Goal: Book appointment/travel/reservation

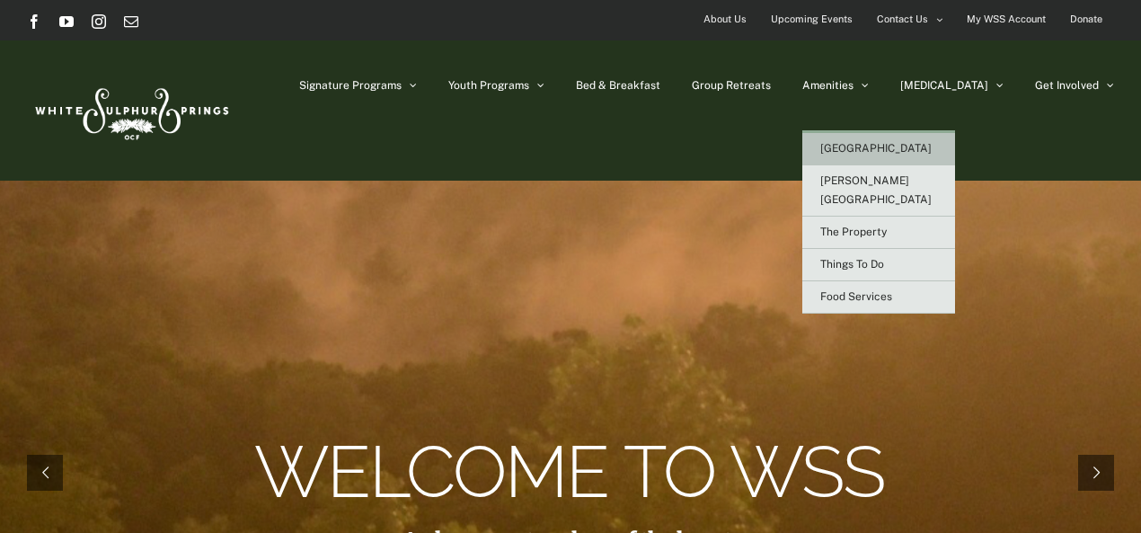
click at [909, 146] on span "[GEOGRAPHIC_DATA]" at bounding box center [875, 148] width 111 height 13
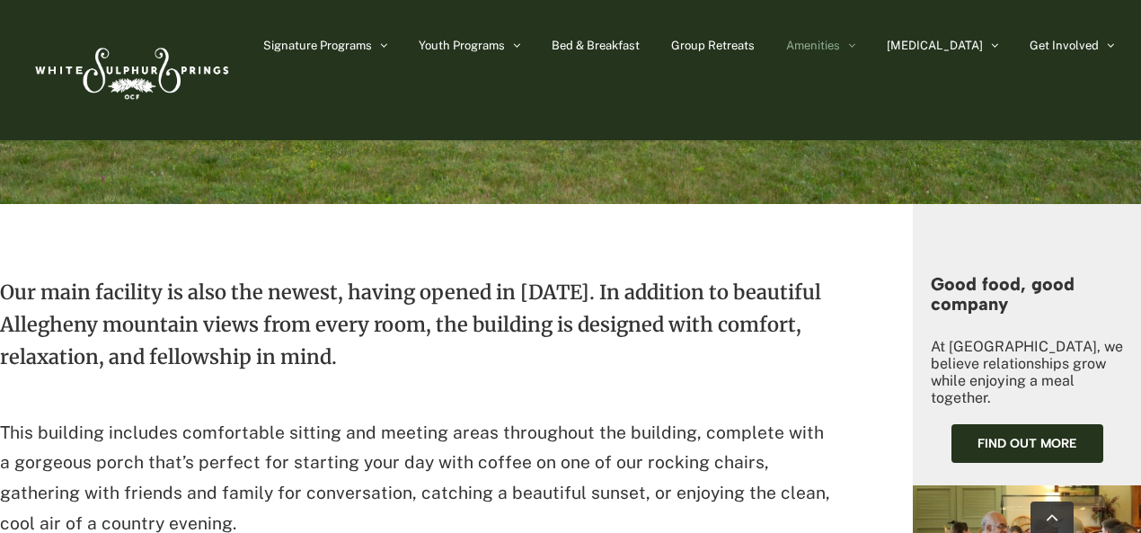
drag, startPoint x: 1148, startPoint y: 73, endPoint x: 1074, endPoint y: 141, distance: 101.1
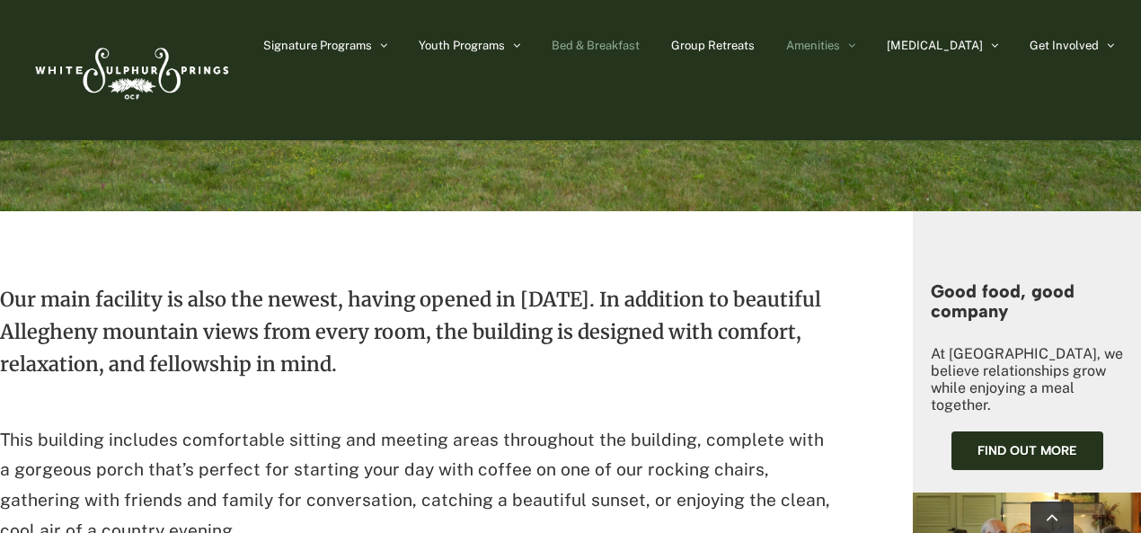
click at [637, 34] on link "Bed & Breakfast" at bounding box center [596, 45] width 88 height 90
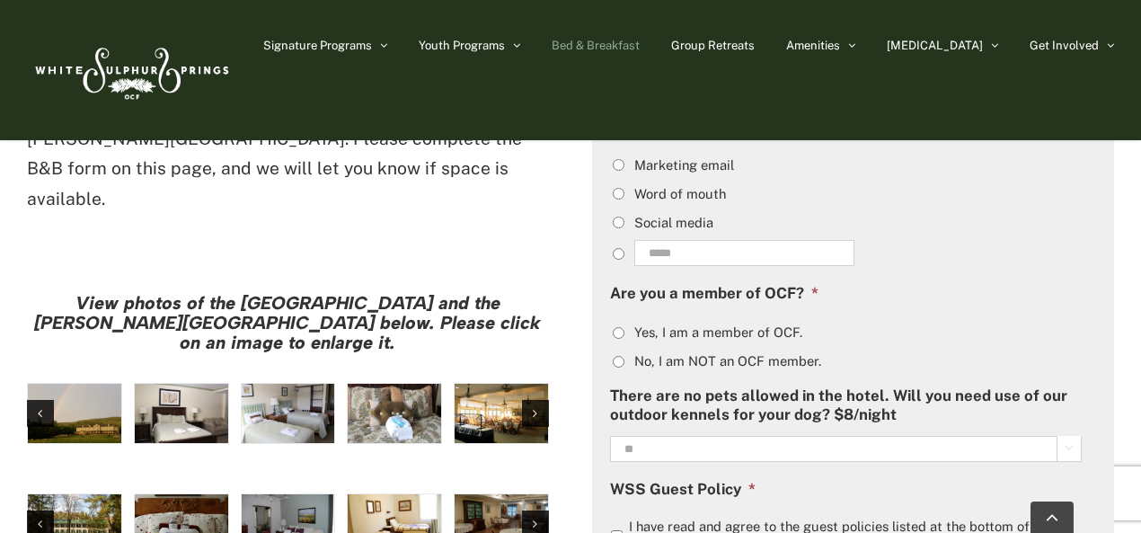
scroll to position [1429, 0]
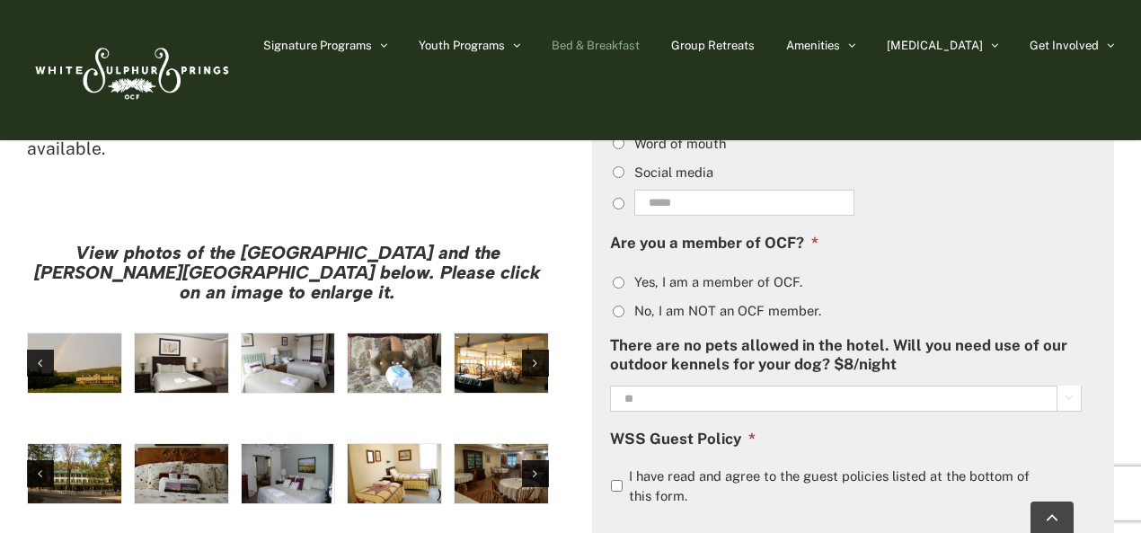
click at [273, 333] on img "hh-4" at bounding box center [288, 362] width 93 height 59
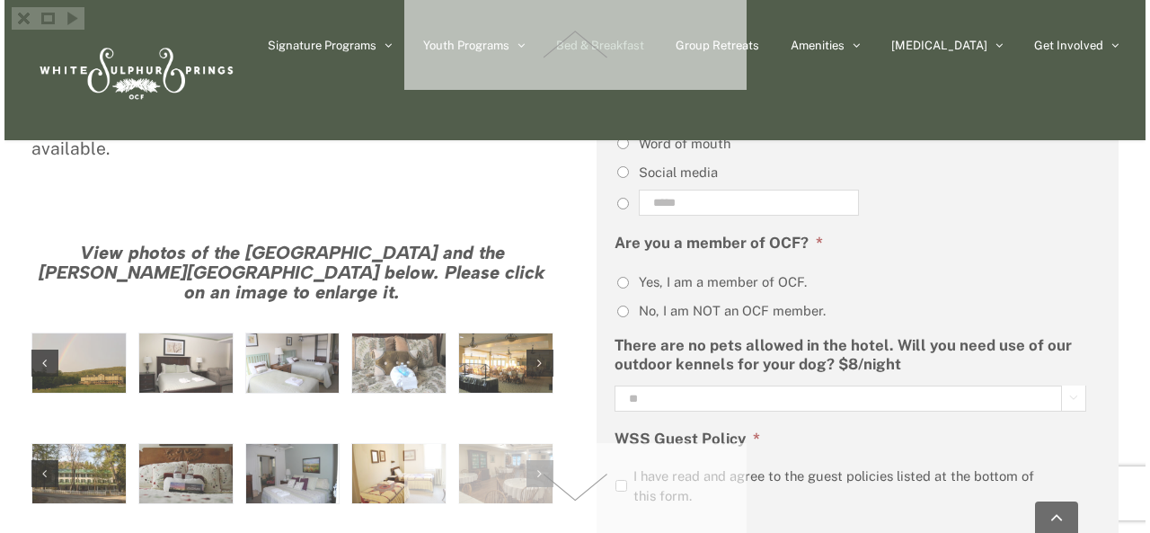
scroll to position [1433, 0]
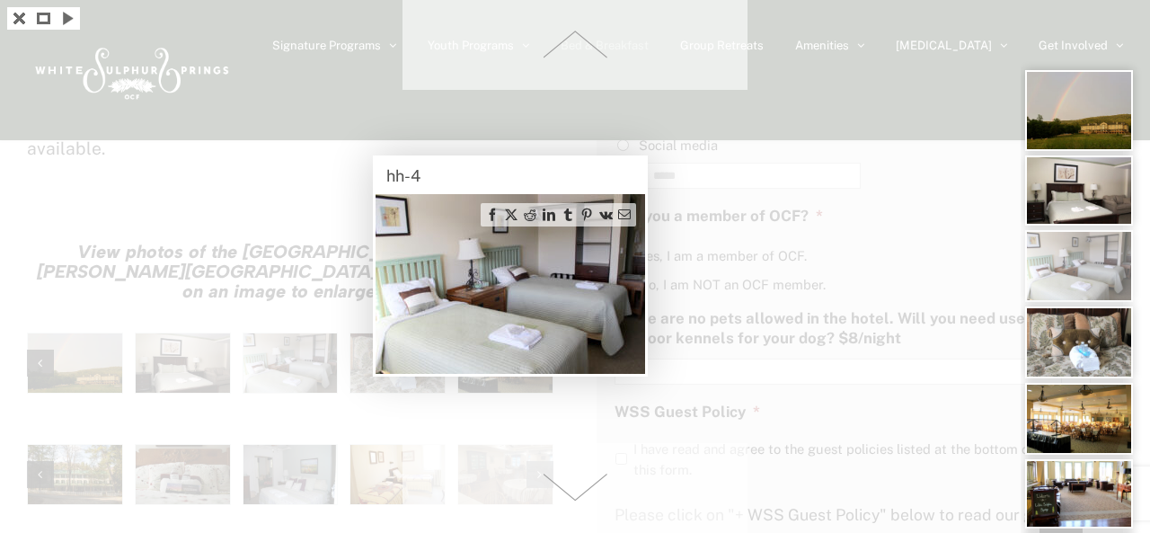
click at [540, 307] on img at bounding box center [511, 284] width 270 height 180
click at [16, 11] on link at bounding box center [19, 18] width 24 height 22
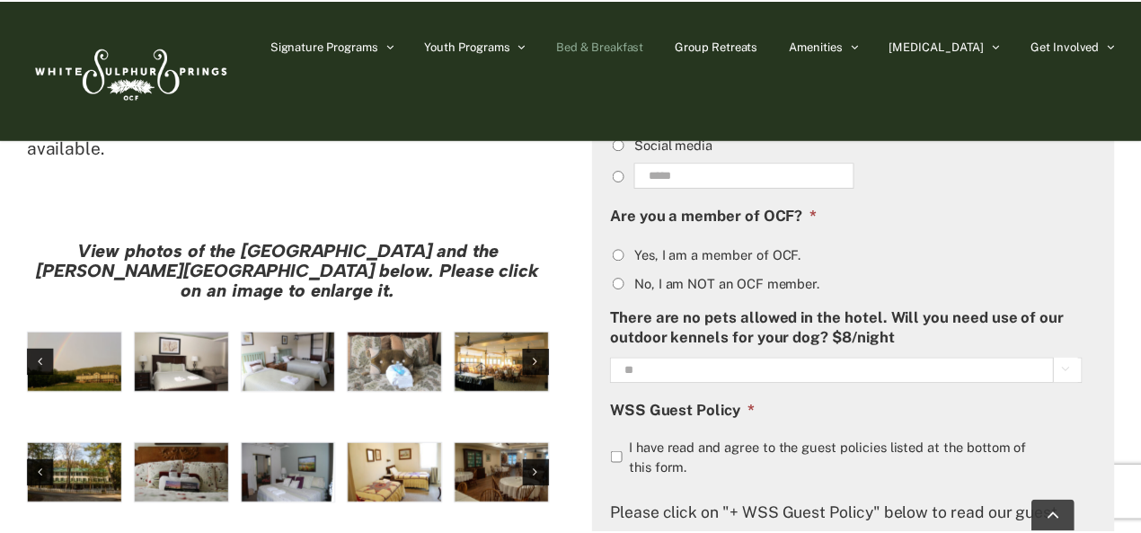
scroll to position [1429, 0]
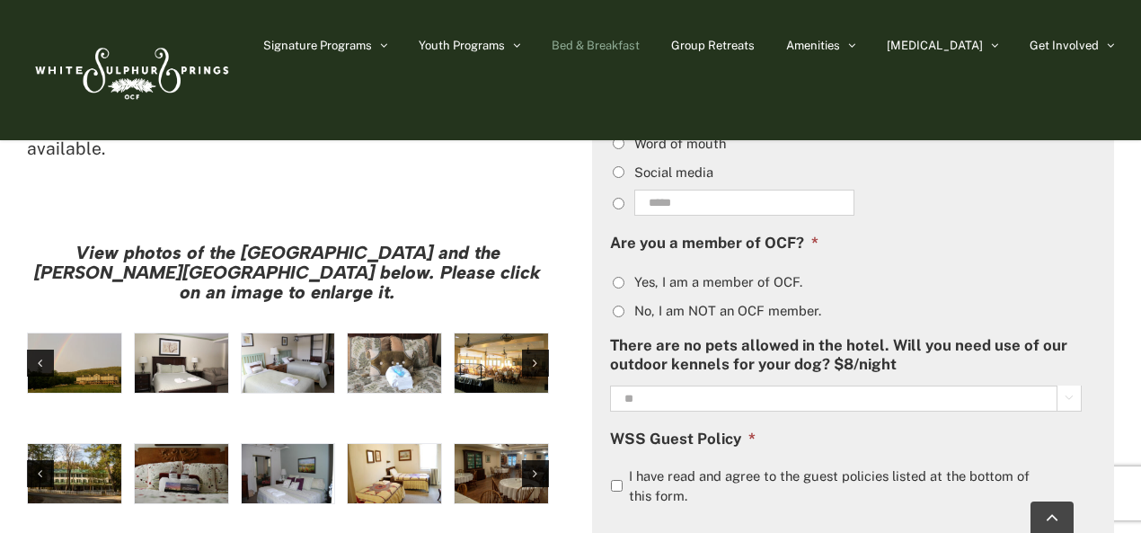
click at [404, 444] on img "Harrison House Guestroom (5)" at bounding box center [394, 473] width 93 height 59
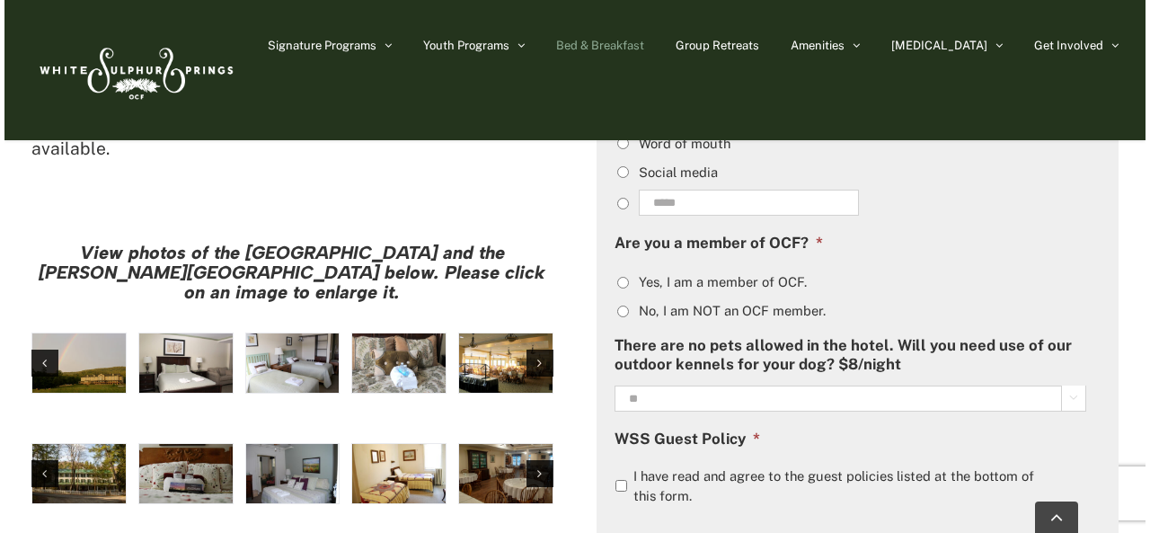
scroll to position [1433, 0]
